Goal: Entertainment & Leisure: Consume media (video, audio)

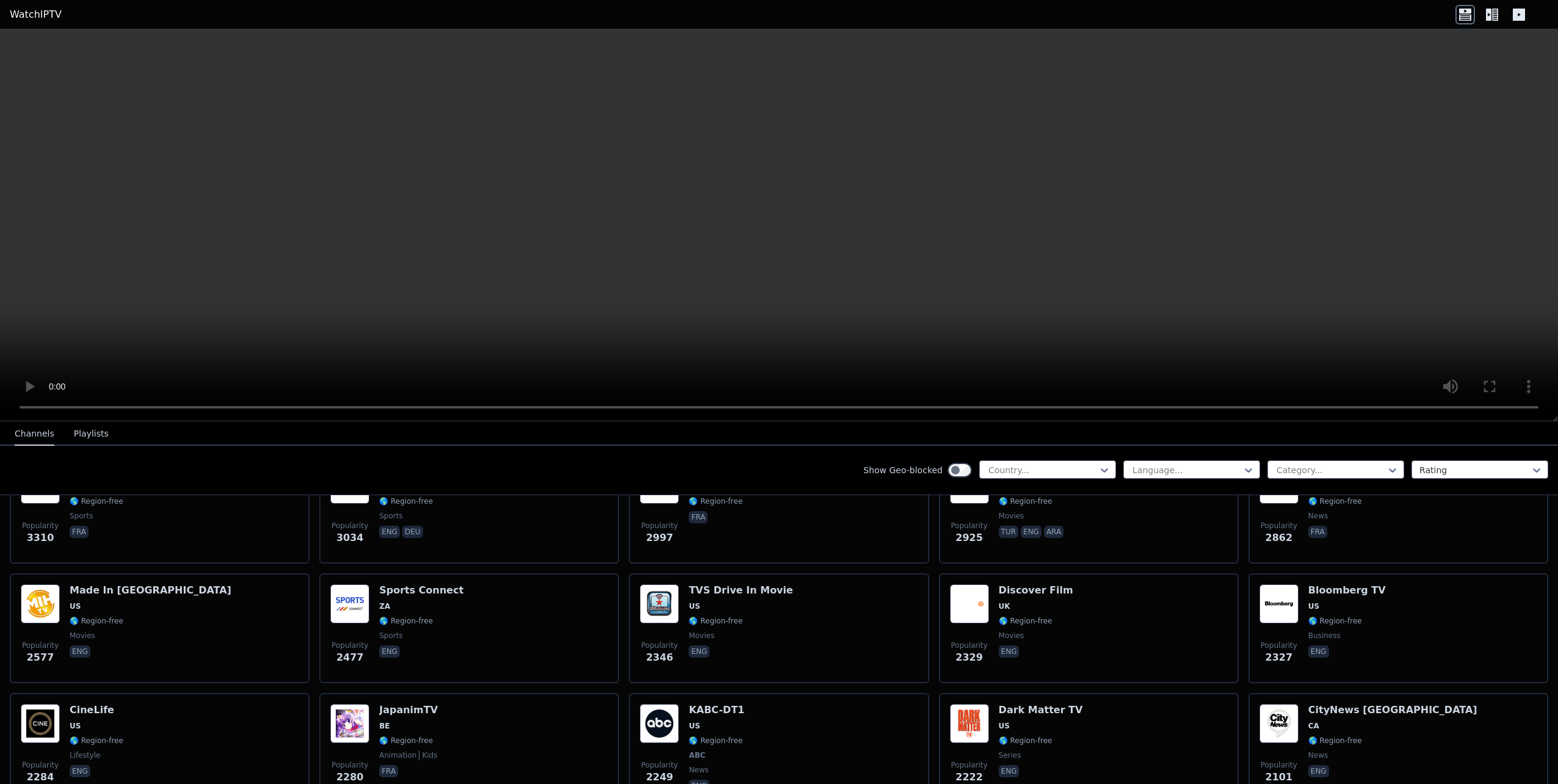
scroll to position [81, 0]
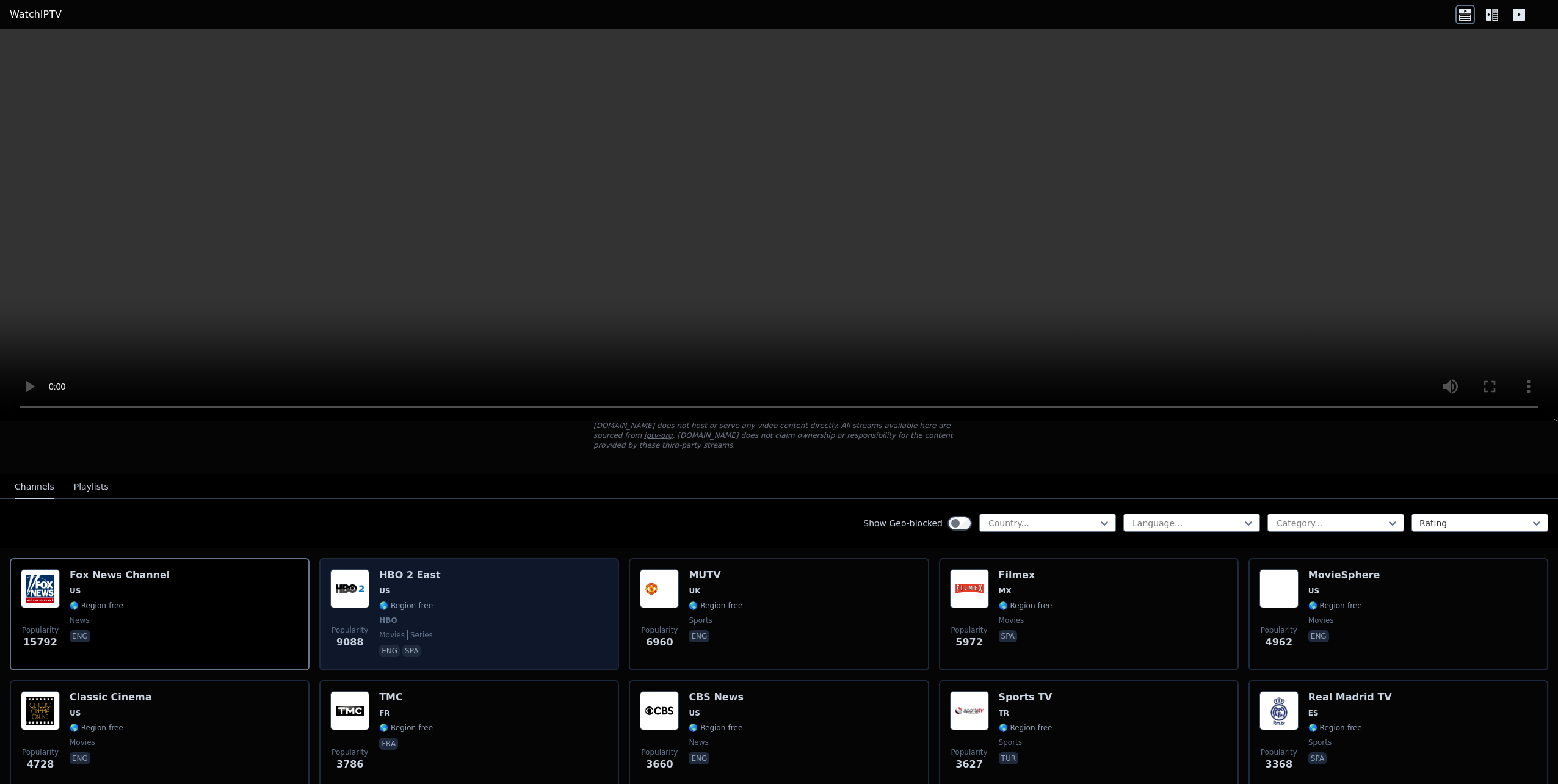
click at [362, 569] on img at bounding box center [349, 588] width 39 height 39
click at [351, 578] on img at bounding box center [349, 588] width 39 height 39
click at [359, 578] on img at bounding box center [349, 588] width 39 height 39
click at [359, 578] on img at bounding box center [349, 588] width 39 height 39
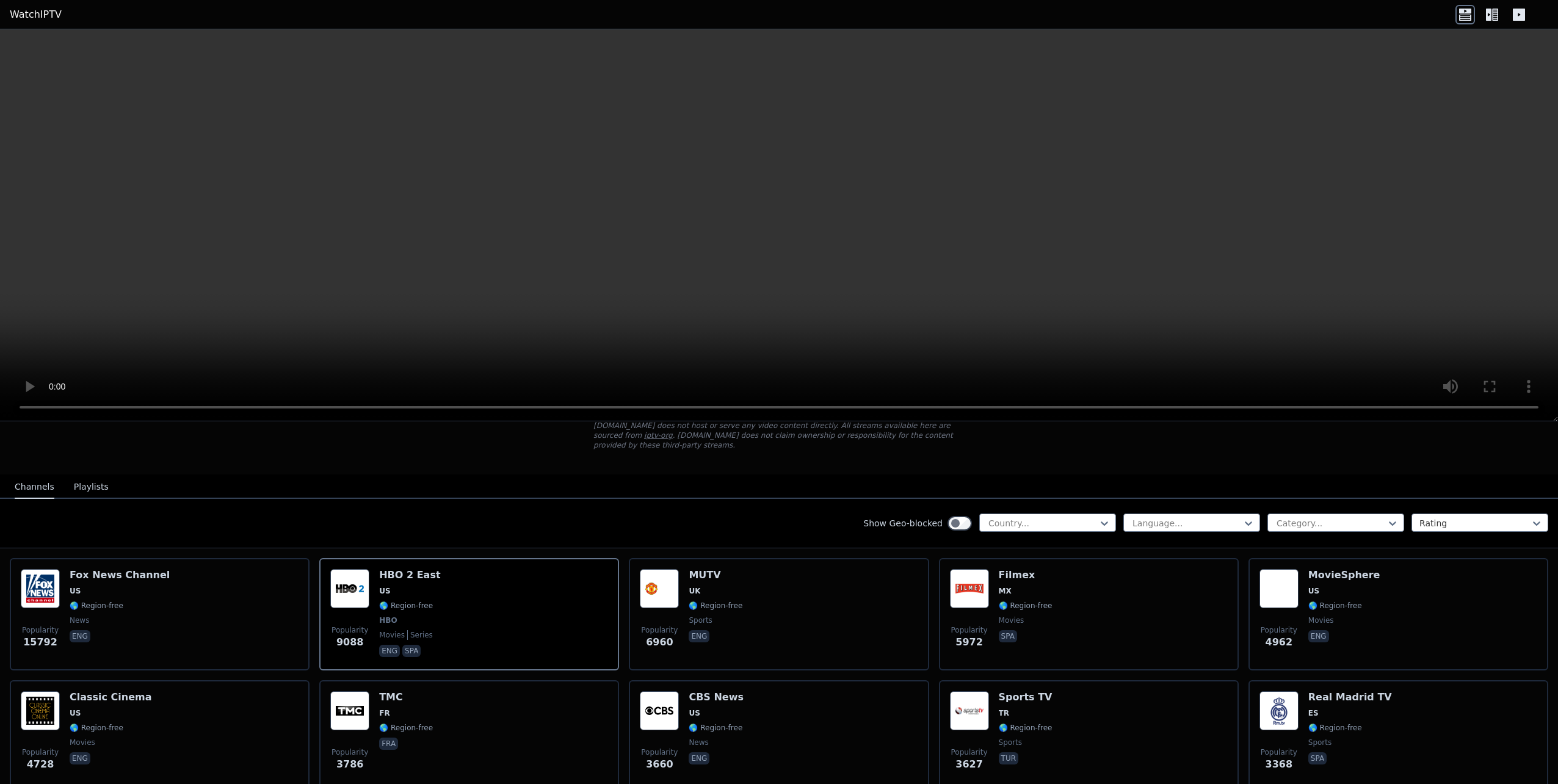
click at [1462, 16] on icon at bounding box center [1465, 17] width 12 height 6
click at [1489, 11] on icon at bounding box center [1489, 14] width 6 height 12
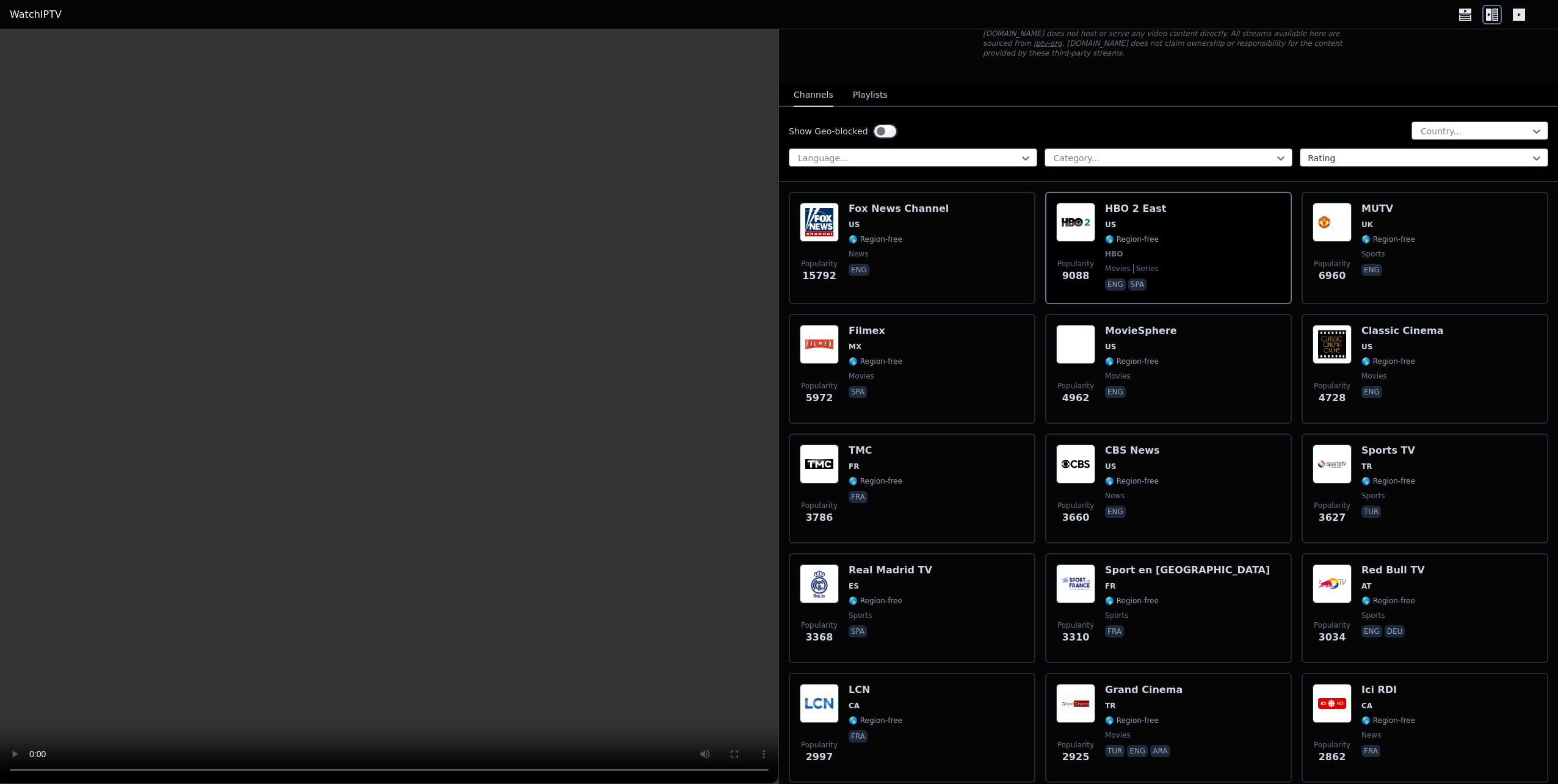
click at [1489, 11] on icon at bounding box center [1489, 14] width 6 height 12
click at [1518, 15] on icon at bounding box center [1519, 15] width 20 height 20
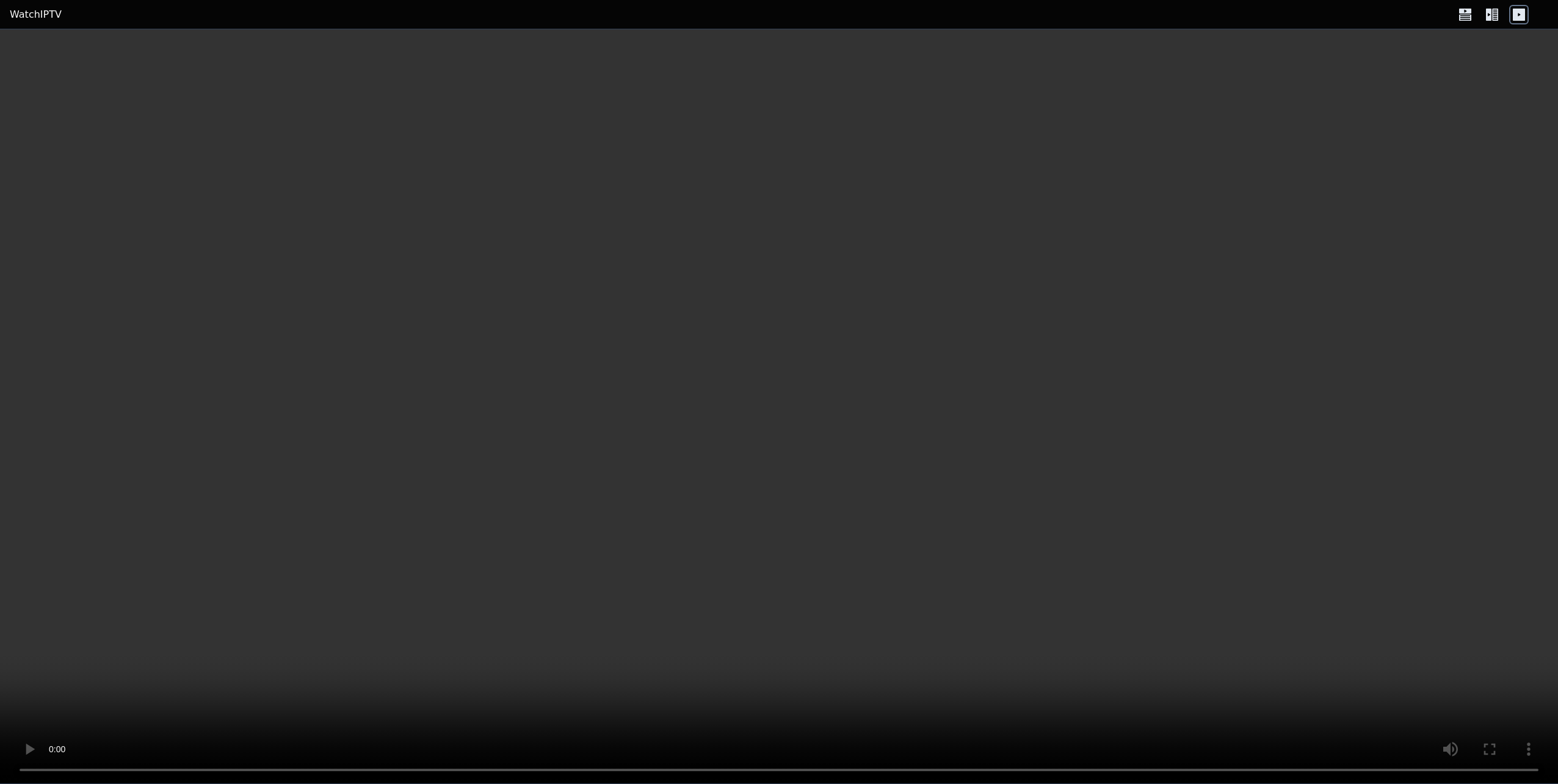
drag, startPoint x: 1236, startPoint y: 275, endPoint x: 1224, endPoint y: 293, distance: 21.6
drag, startPoint x: 1224, startPoint y: 293, endPoint x: 953, endPoint y: 286, distance: 271.1
click at [953, 286] on video at bounding box center [779, 406] width 1558 height 754
click at [1472, 18] on icon at bounding box center [1465, 15] width 20 height 20
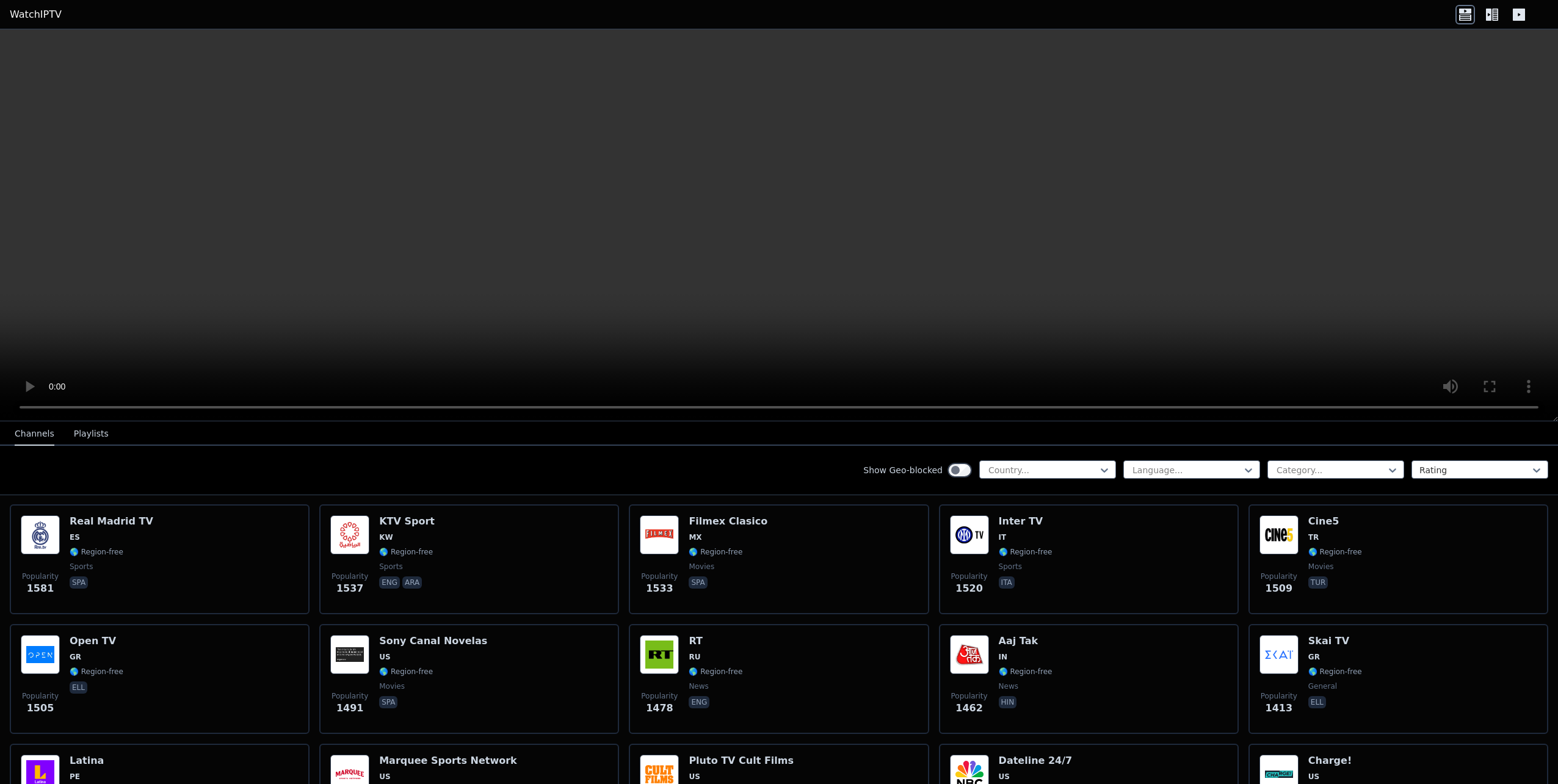
scroll to position [0, 0]
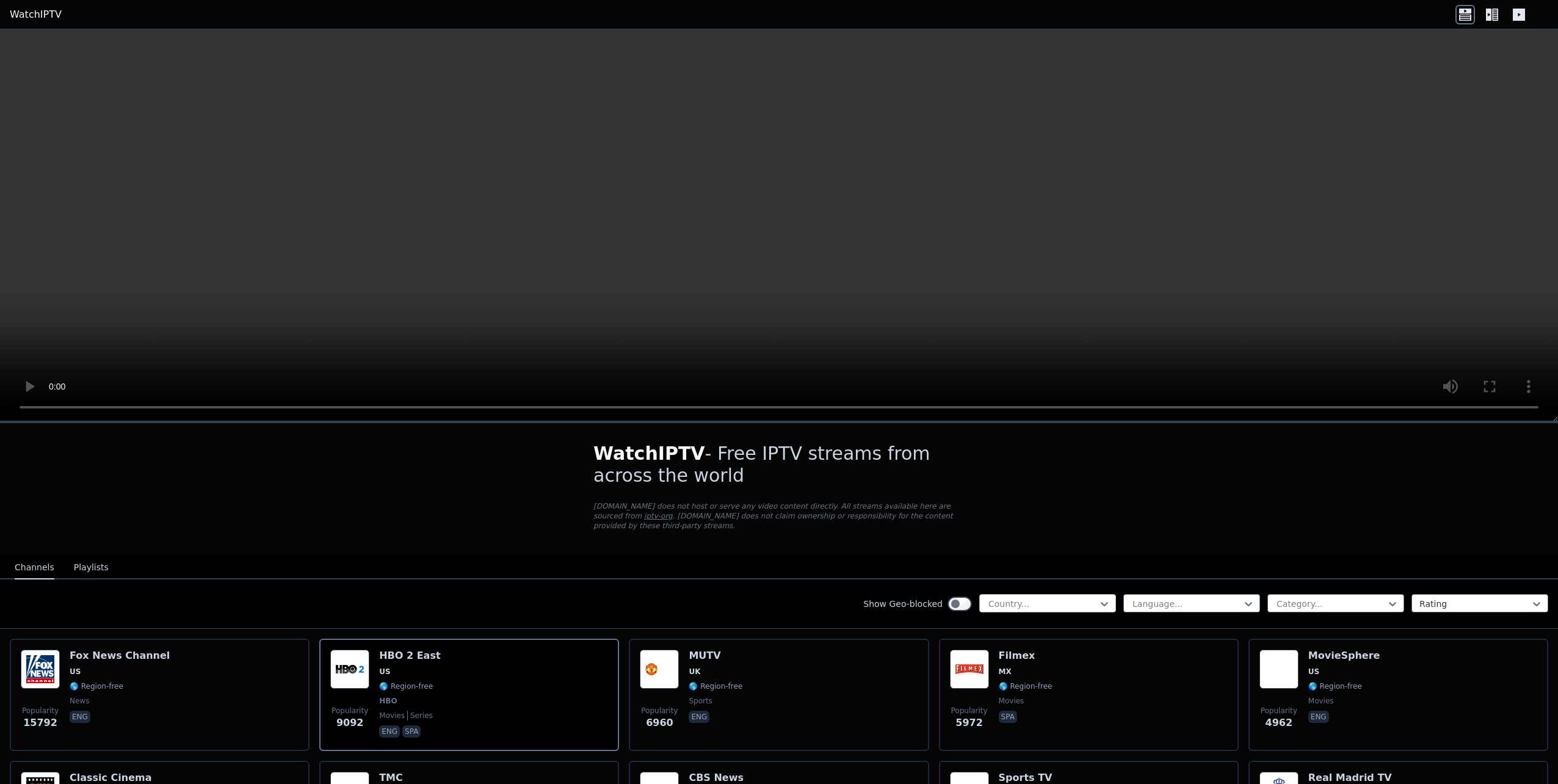
click at [1081, 597] on div at bounding box center [1042, 603] width 111 height 12
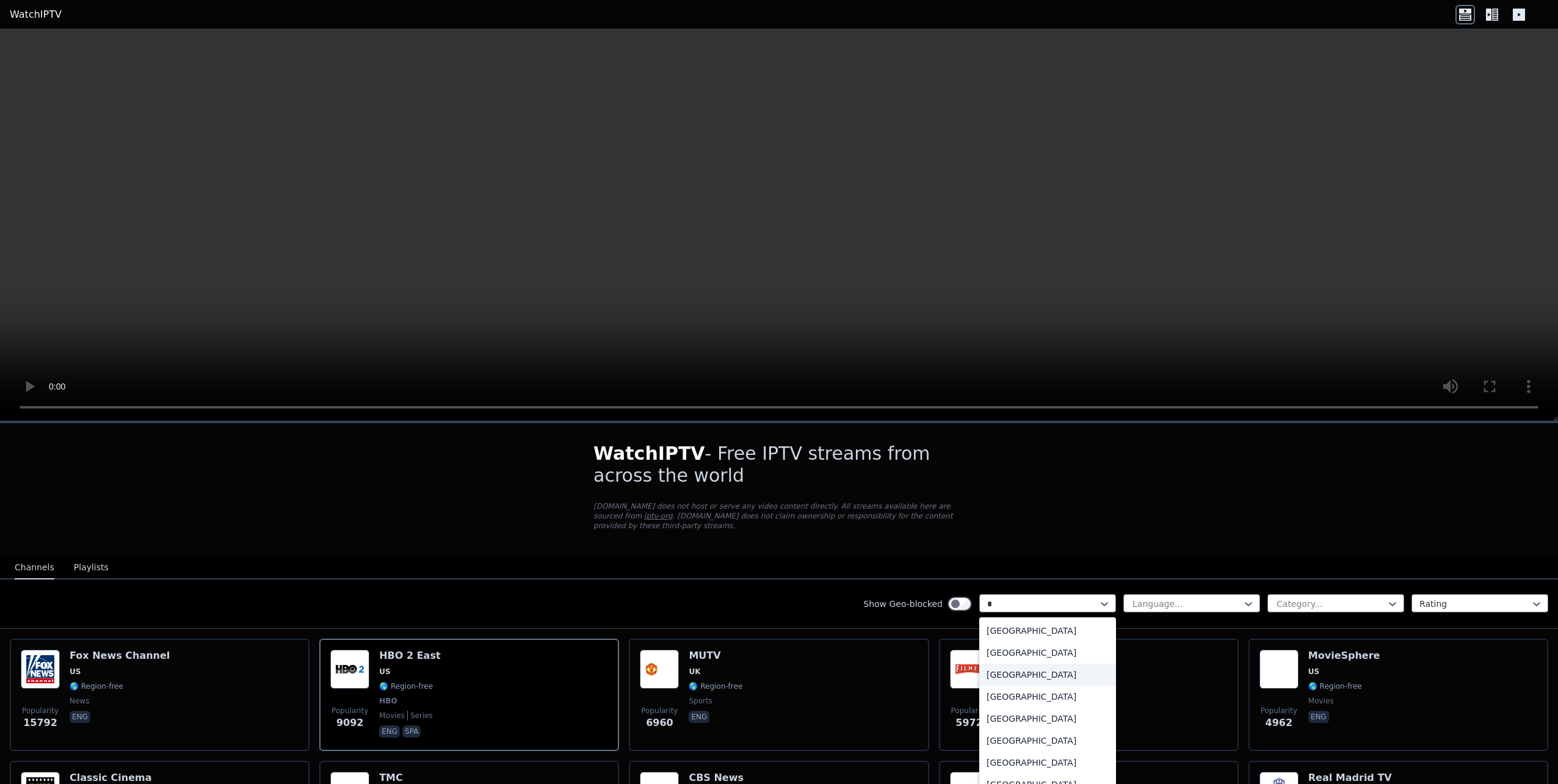
type input "**"
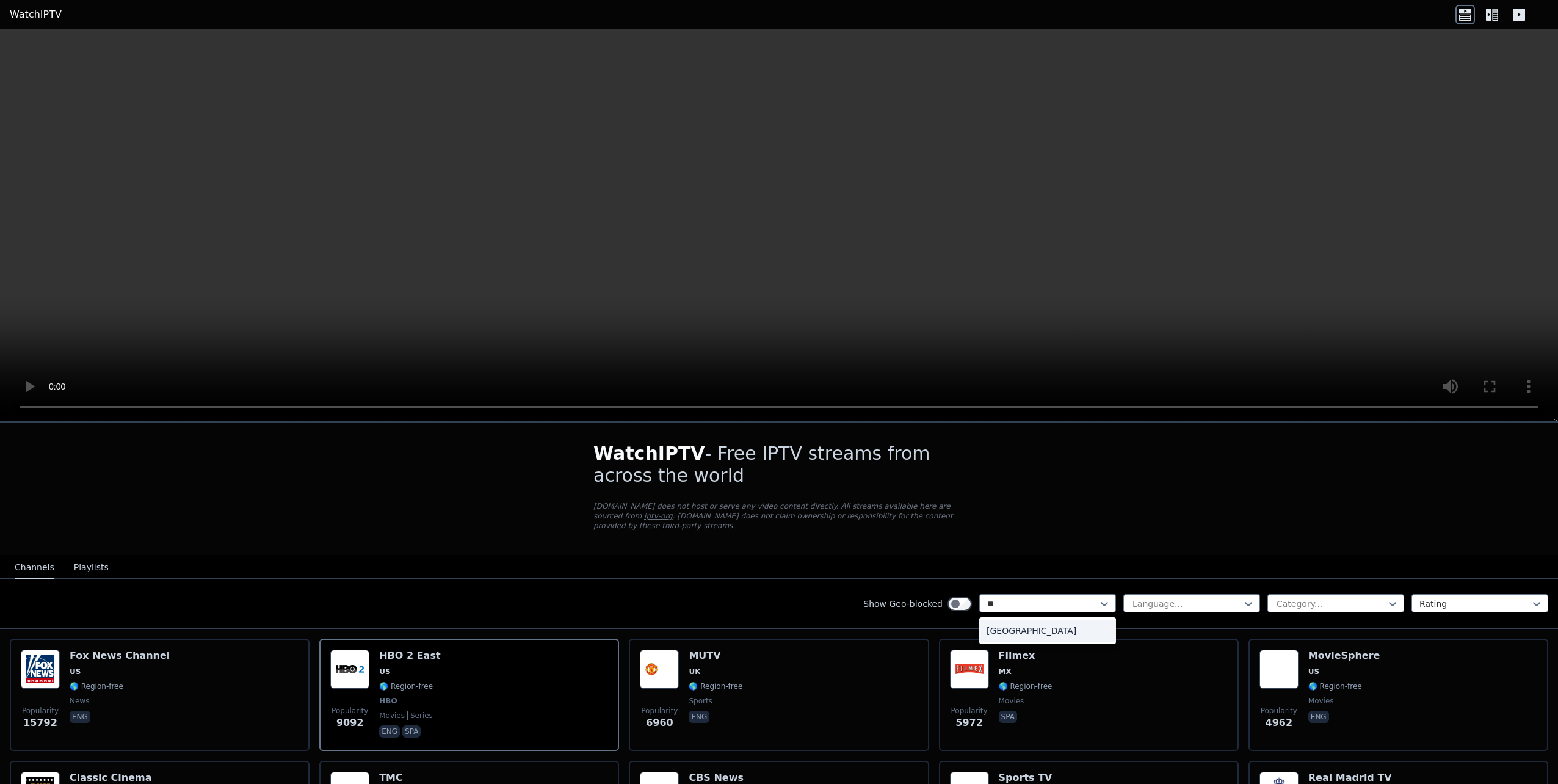
click at [1025, 628] on div "[GEOGRAPHIC_DATA]" at bounding box center [1047, 630] width 136 height 22
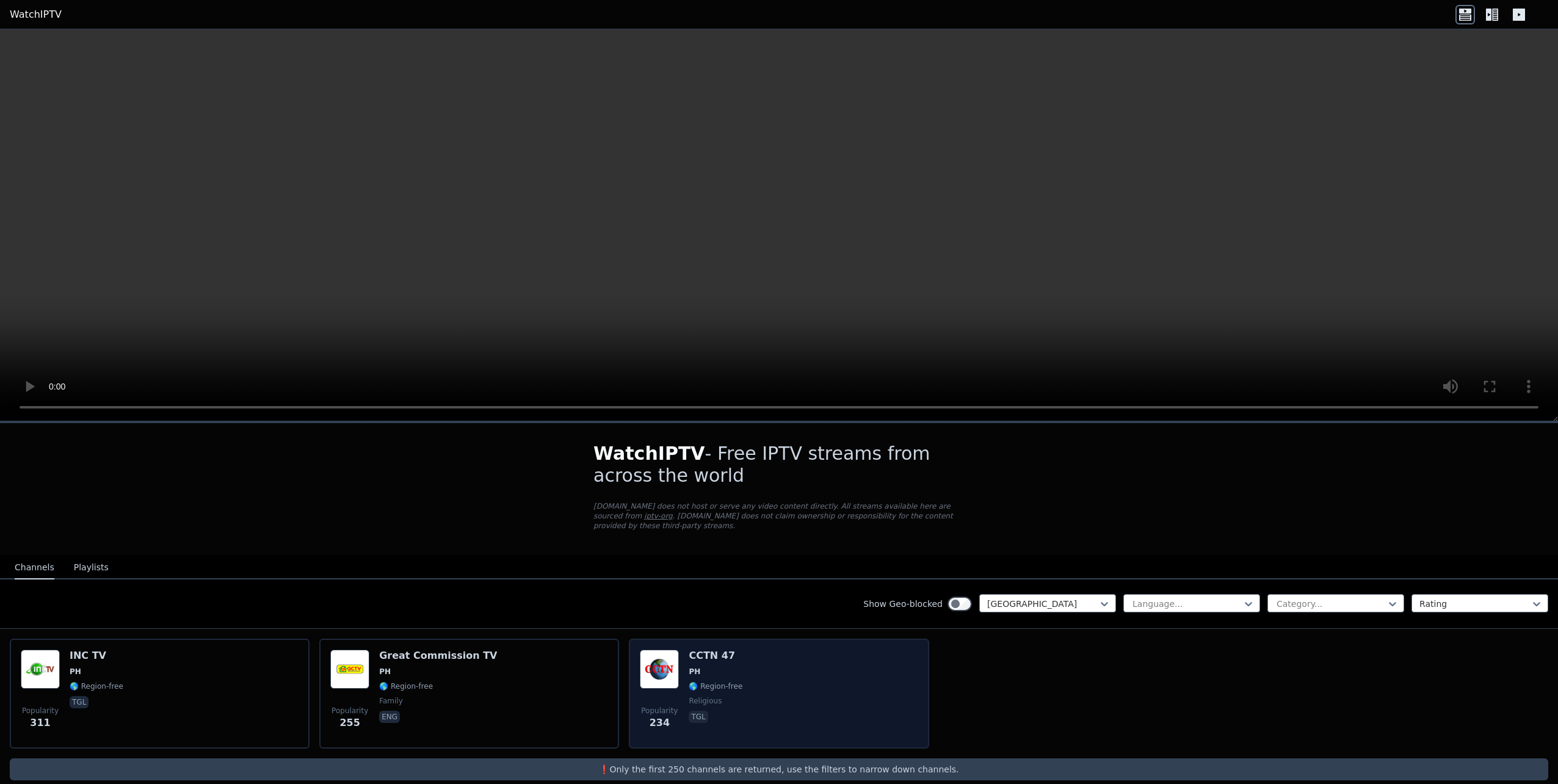
click at [702, 667] on span "PH" at bounding box center [716, 672] width 54 height 10
click at [819, 650] on div "Popularity 234 CCTN 47 PH 🌎 Region-free religious tgl" at bounding box center [779, 694] width 278 height 88
click at [669, 657] on img at bounding box center [659, 669] width 39 height 39
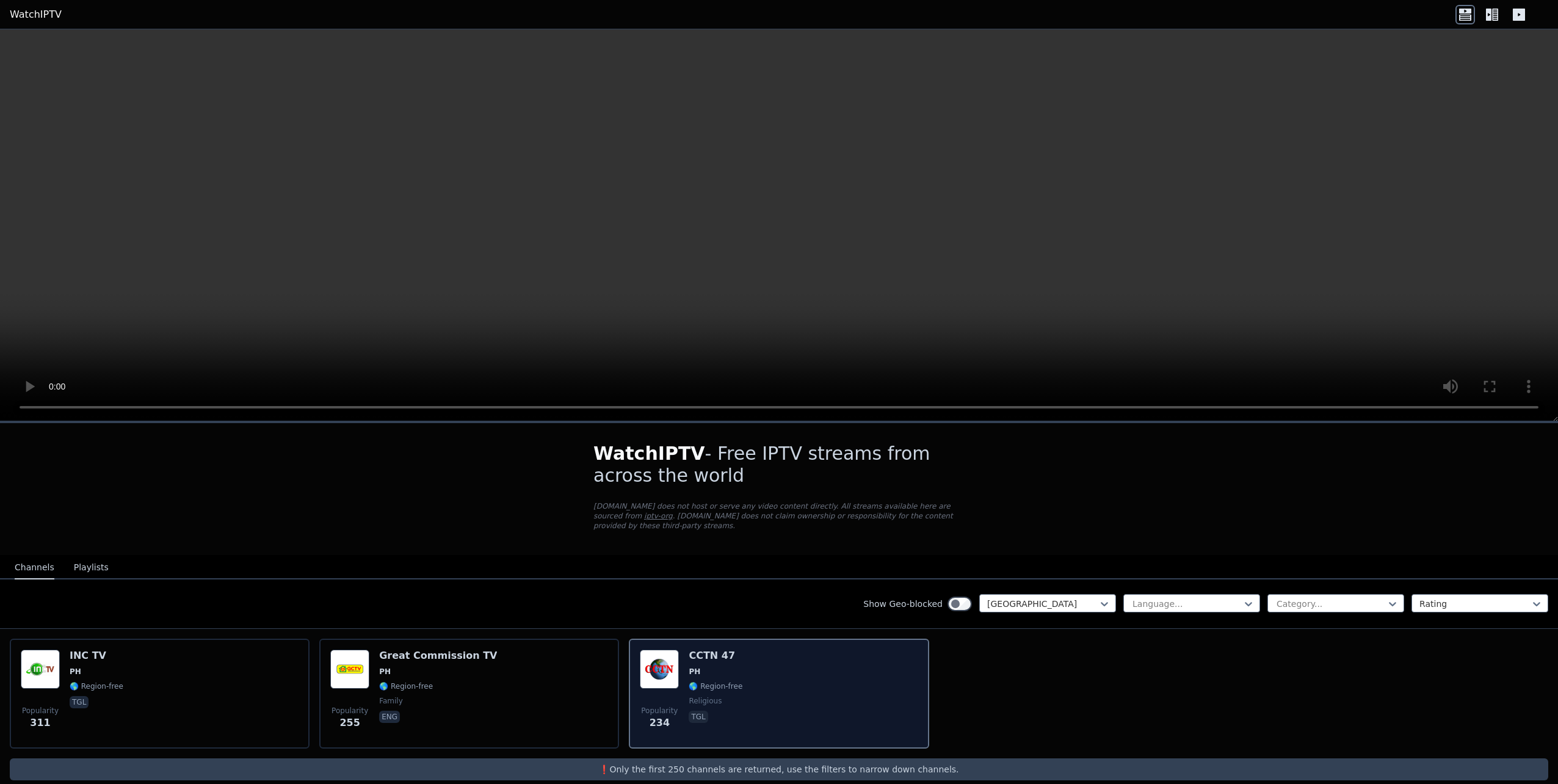
click at [669, 657] on img at bounding box center [659, 669] width 39 height 39
click at [670, 658] on img at bounding box center [659, 669] width 39 height 39
click at [673, 659] on img at bounding box center [659, 669] width 39 height 39
click at [675, 661] on img at bounding box center [659, 669] width 39 height 39
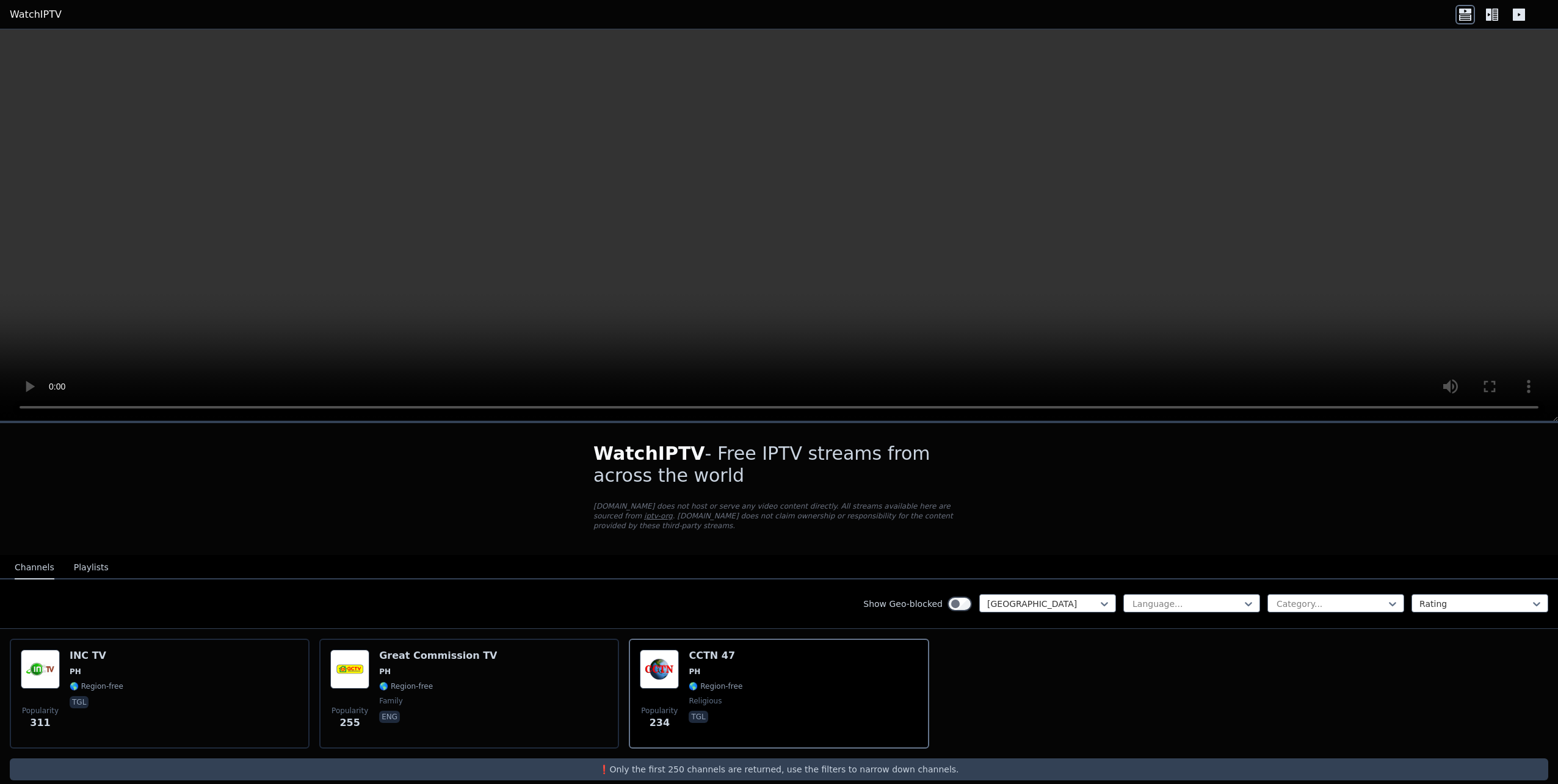
scroll to position [6, 0]
